Goal: Check status: Check status

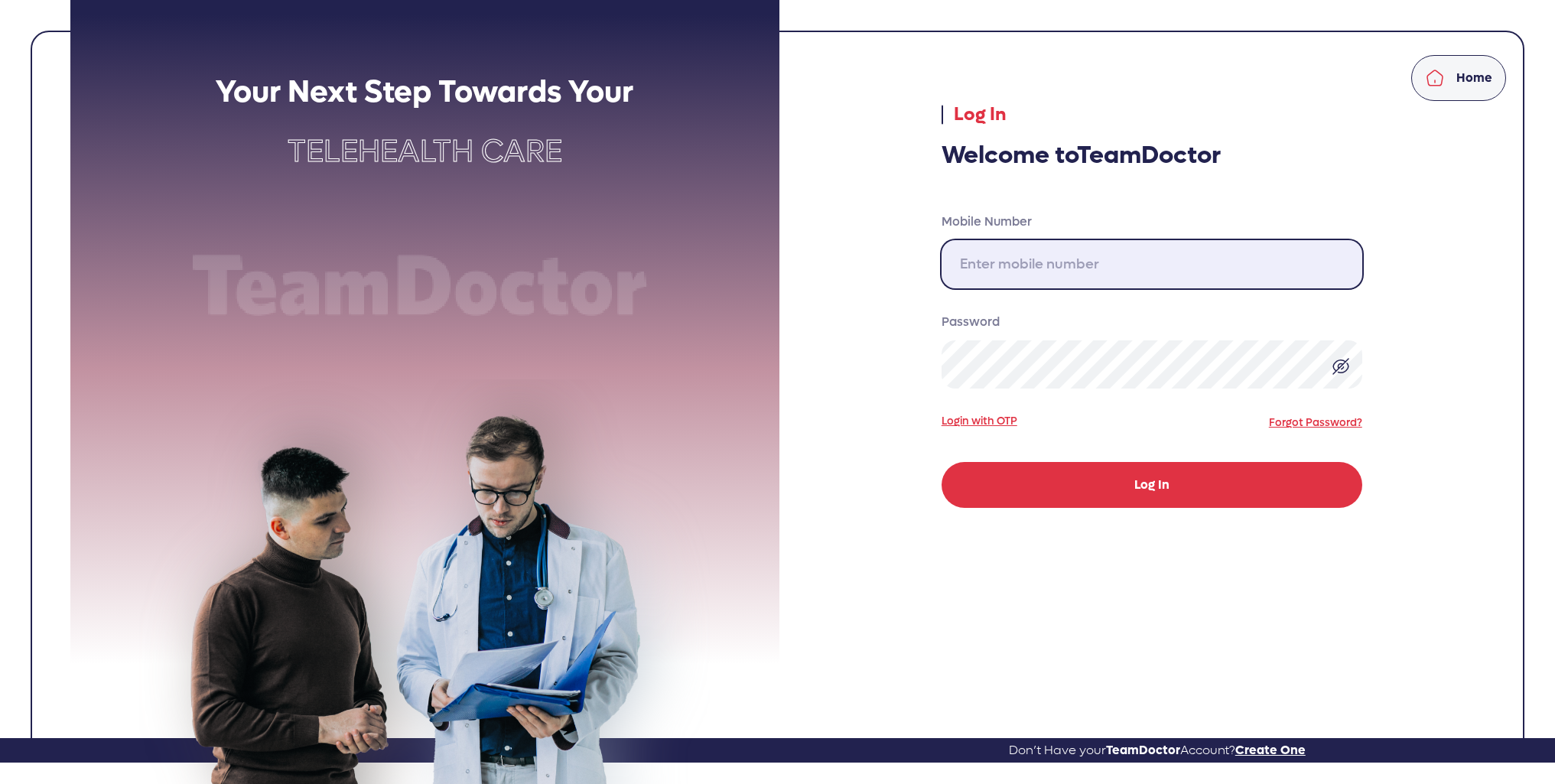
type input "310-717-3000"
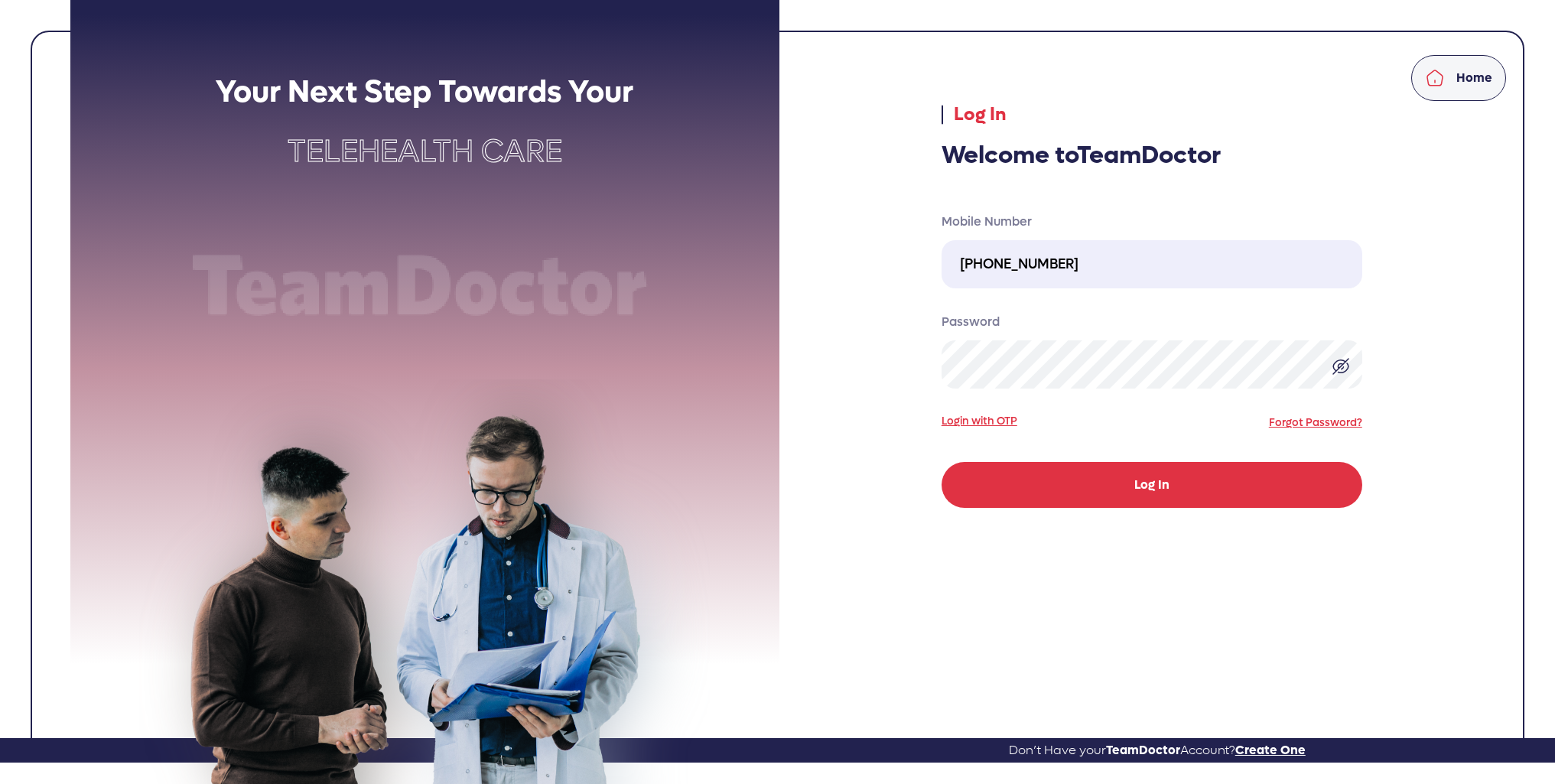
click at [1138, 491] on button "Log In" at bounding box center [1151, 485] width 421 height 46
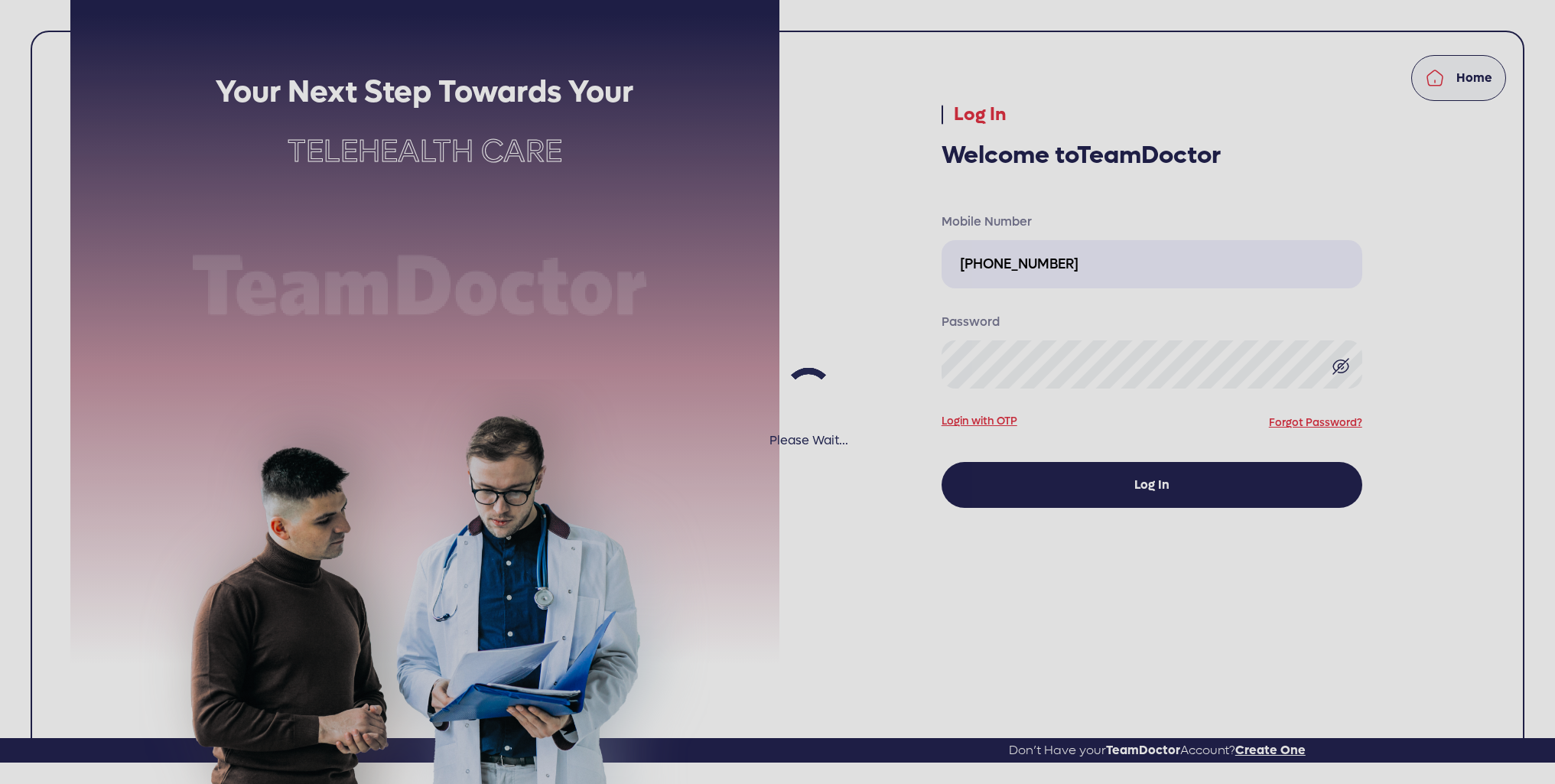
select select "pending"
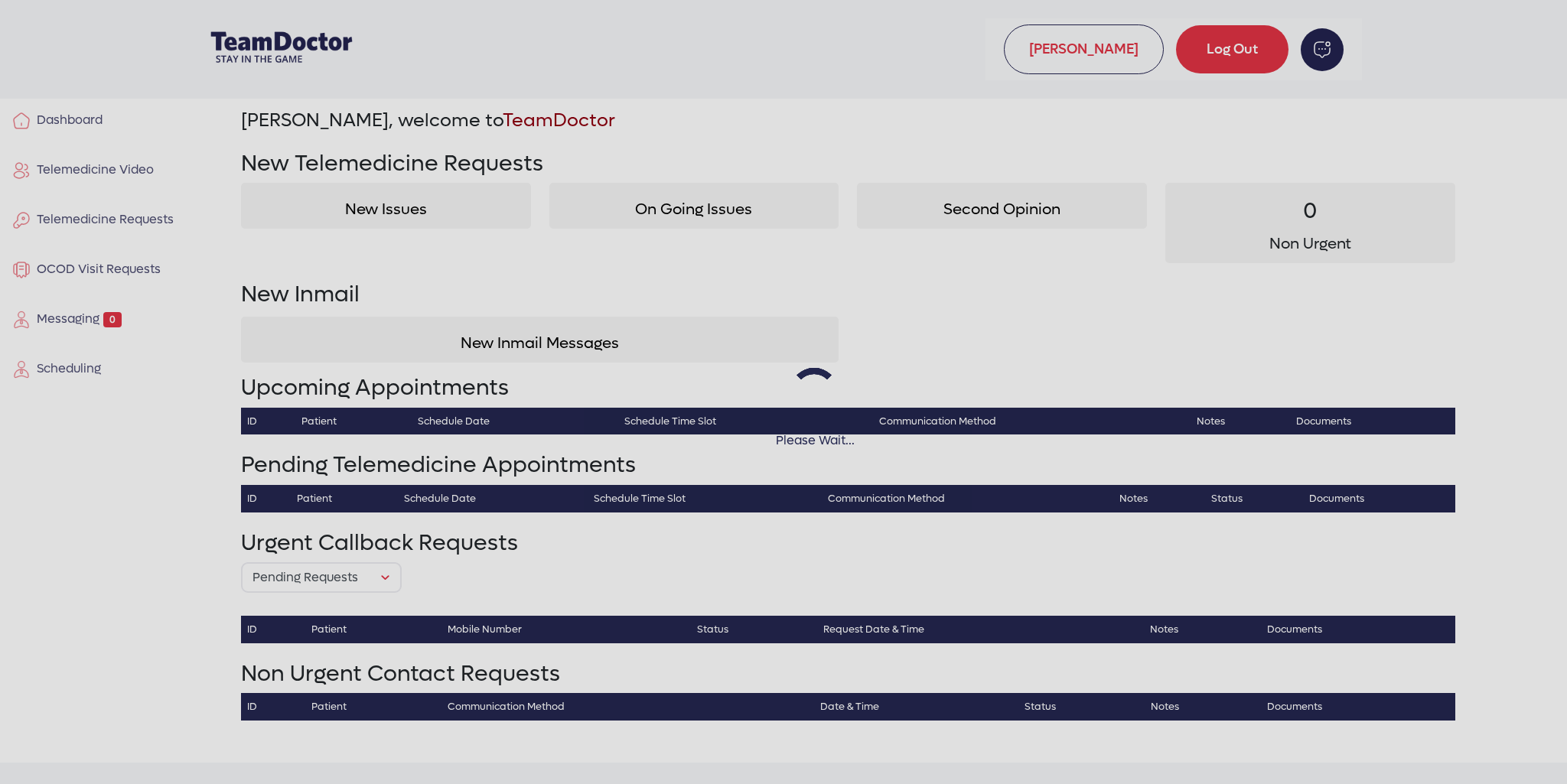
select select "pending"
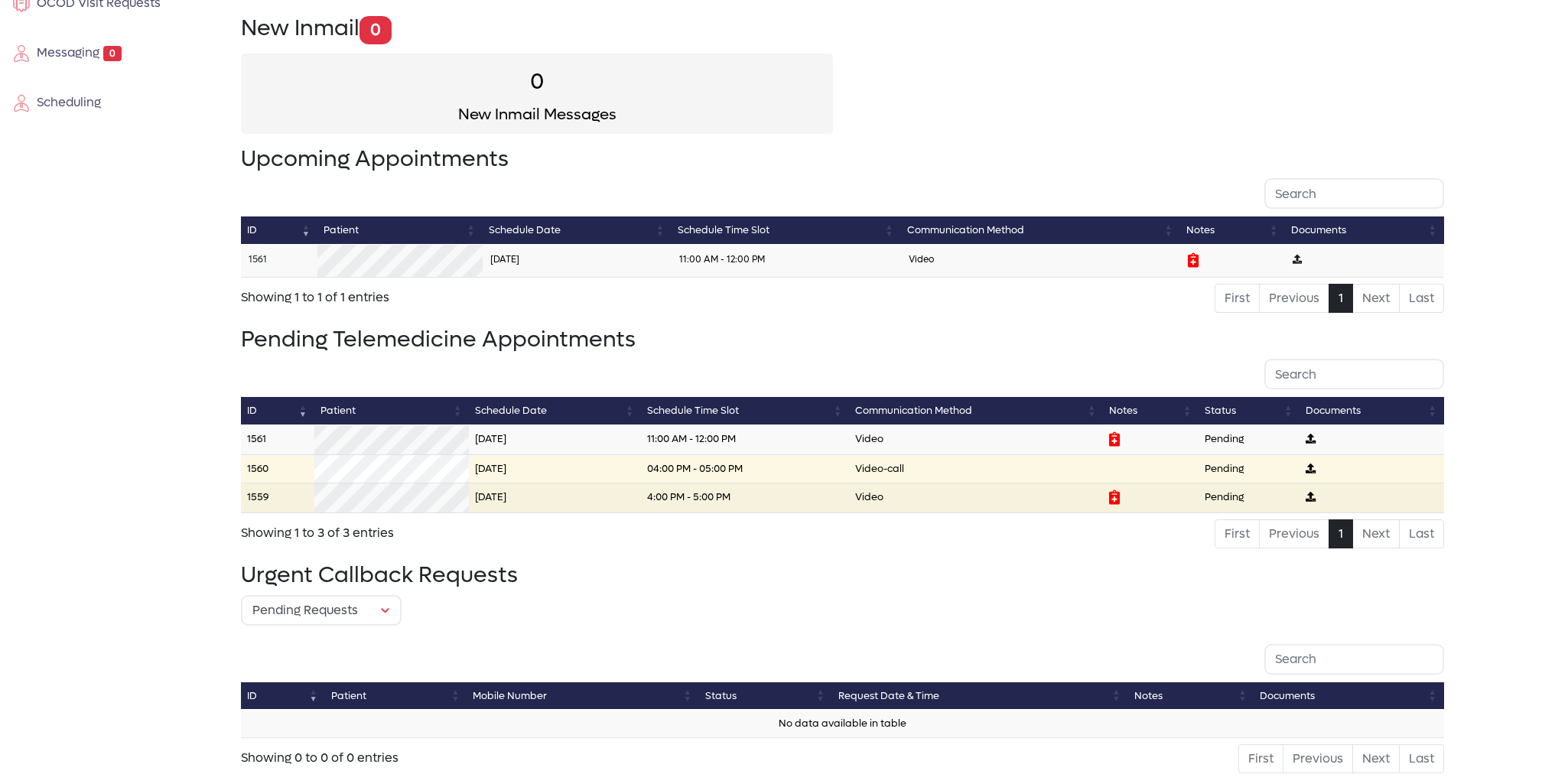
scroll to position [306, 0]
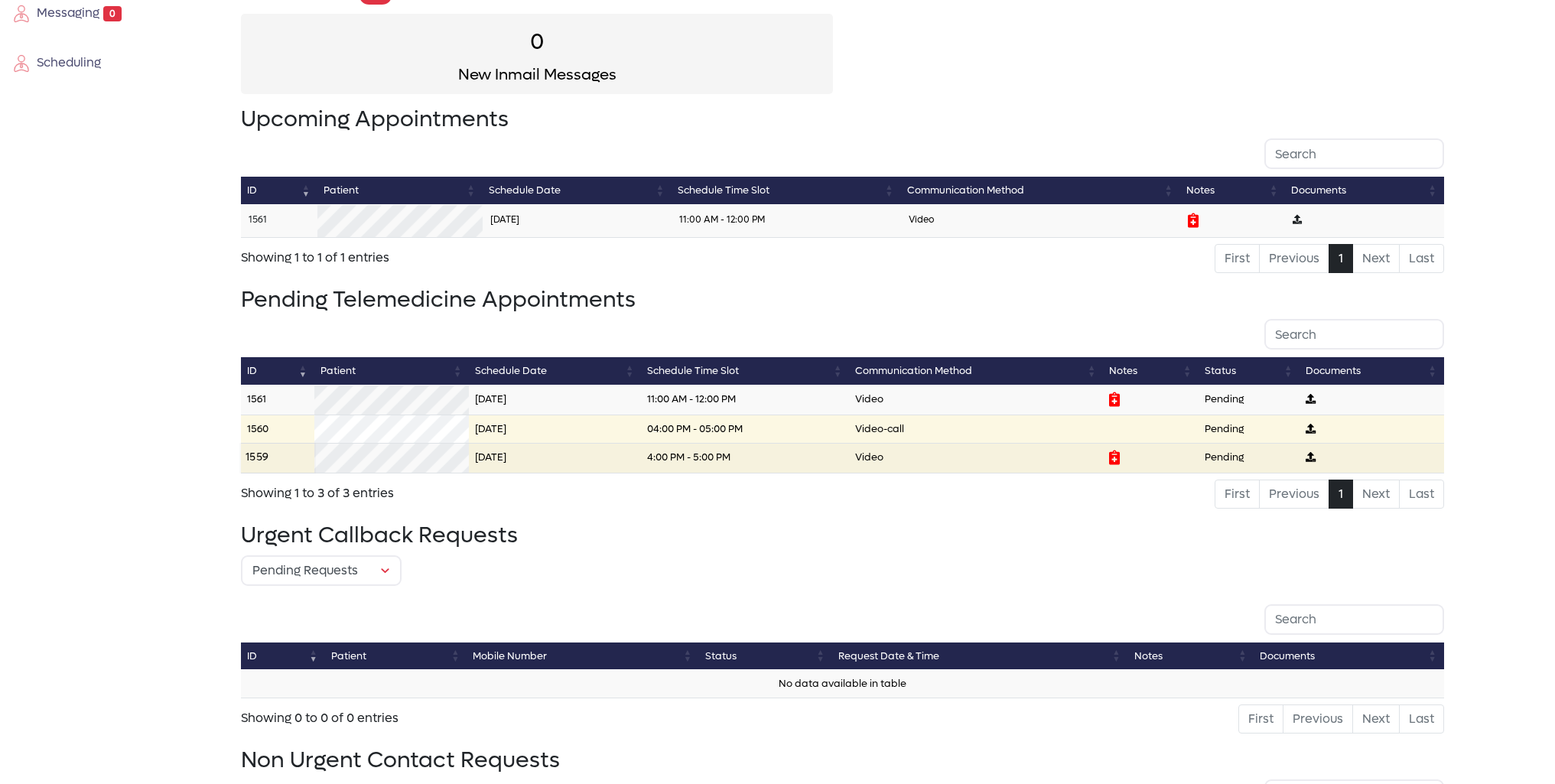
click at [256, 453] on link "1559" at bounding box center [256, 457] width 22 height 13
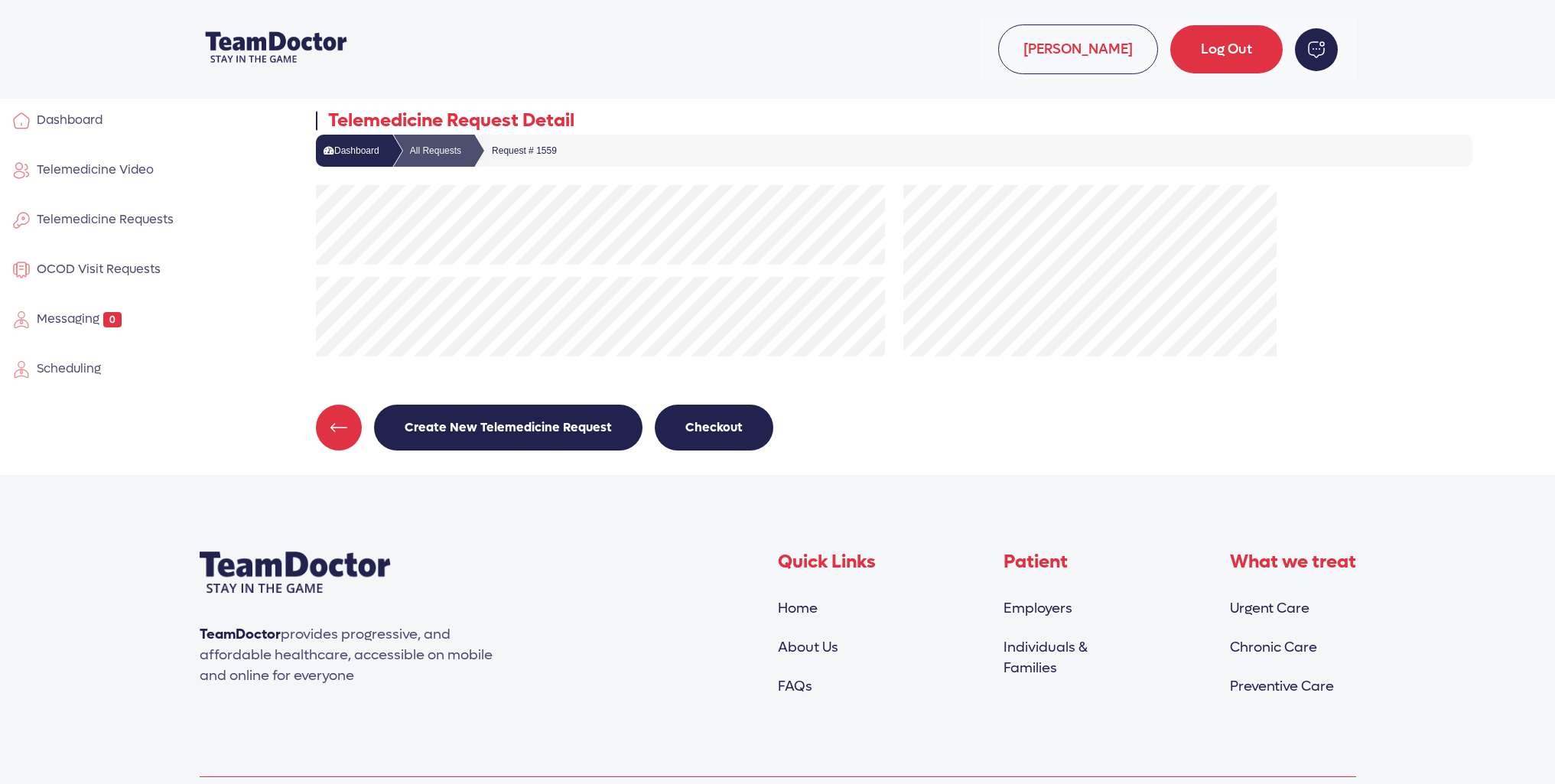
click at [129, 217] on span "Telemedicine Requests" at bounding box center [102, 218] width 143 height 16
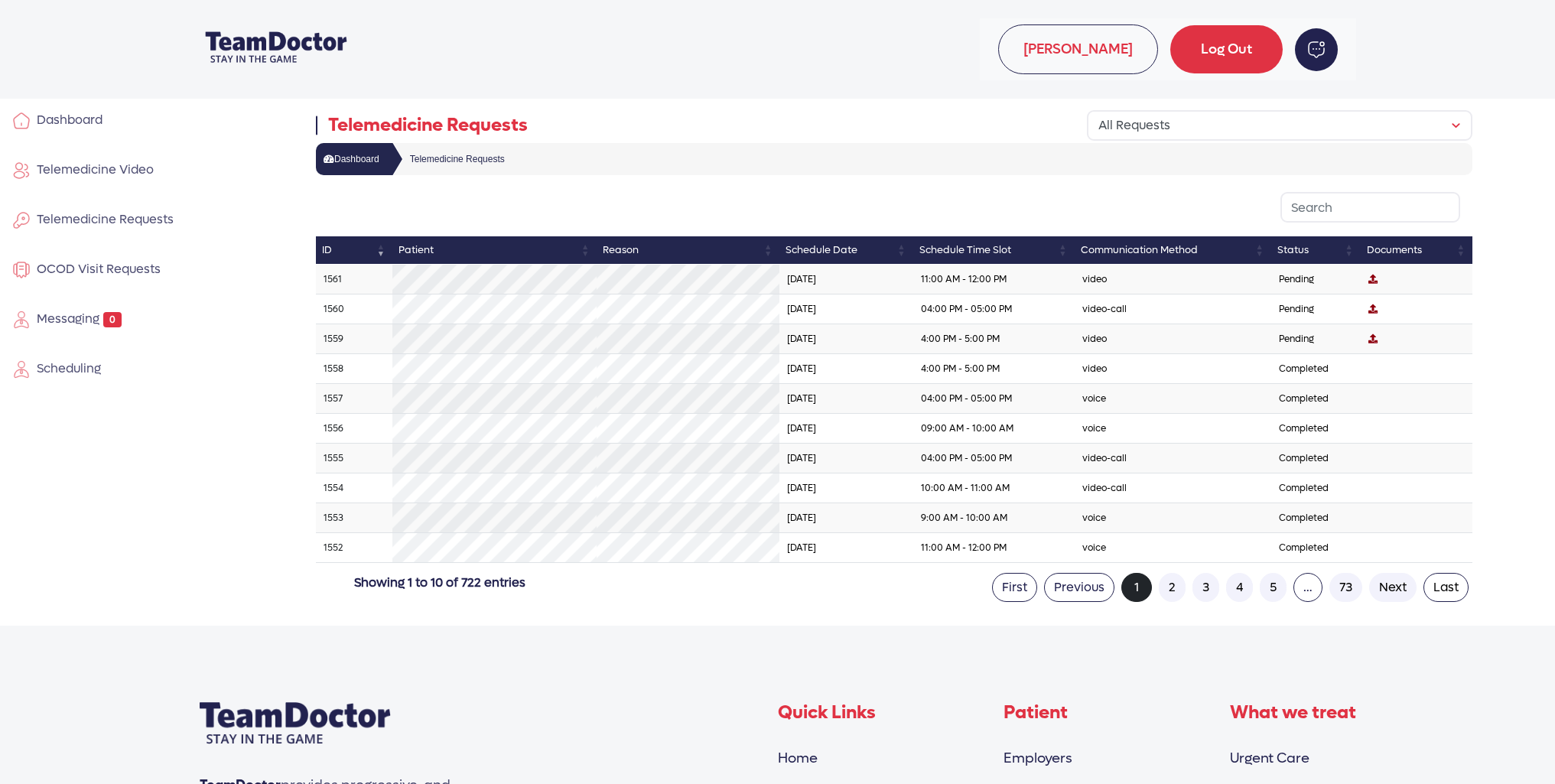
click at [334, 307] on link "1560" at bounding box center [334, 309] width 21 height 12
